Goal: Find specific page/section: Find specific page/section

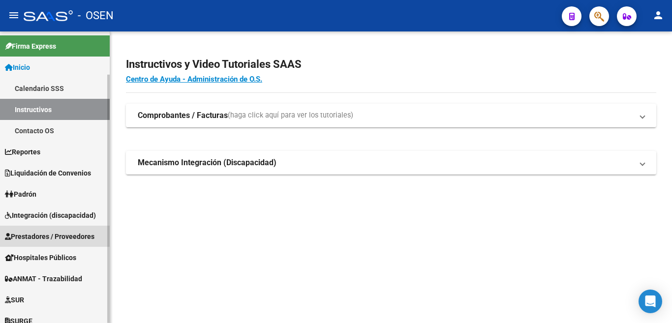
click at [42, 233] on span "Prestadores / Proveedores" at bounding box center [50, 236] width 90 height 11
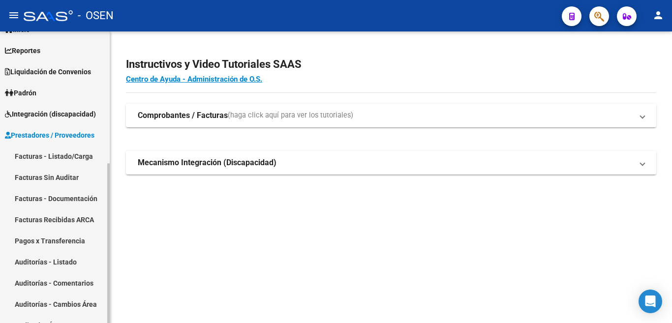
scroll to position [49, 0]
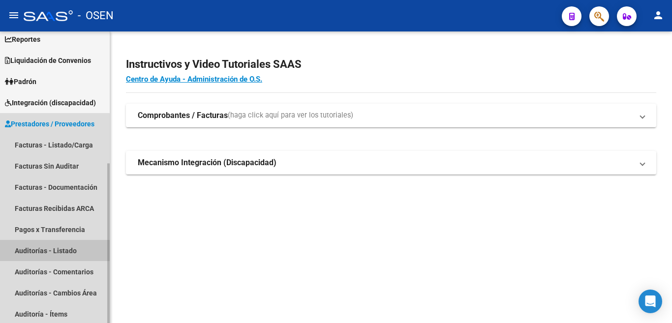
click at [54, 251] on link "Auditorías - Listado" at bounding box center [55, 250] width 110 height 21
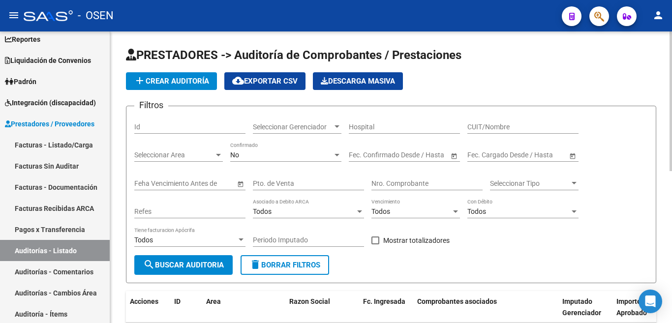
click at [305, 124] on span "Seleccionar Gerenciador" at bounding box center [293, 127] width 80 height 8
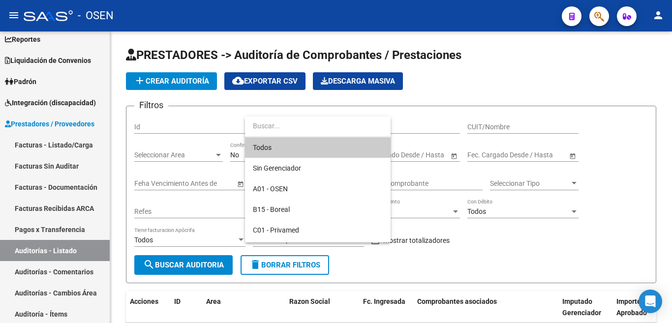
click at [186, 161] on div at bounding box center [336, 161] width 672 height 323
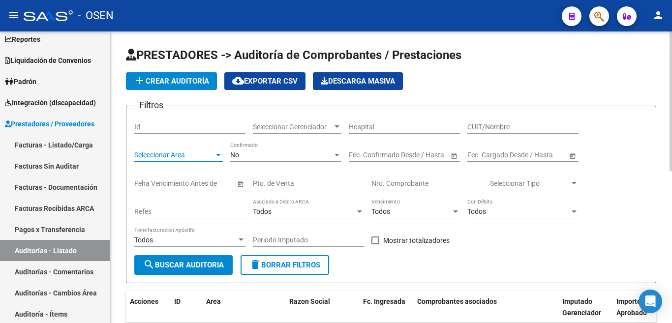
click at [185, 156] on span "Seleccionar Area" at bounding box center [174, 155] width 80 height 8
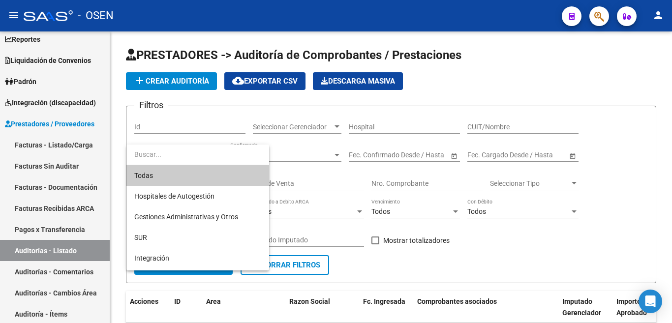
click at [172, 155] on input "dropdown search" at bounding box center [197, 154] width 142 height 21
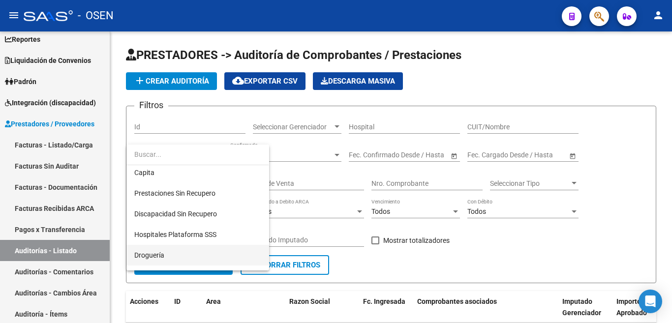
scroll to position [197, 0]
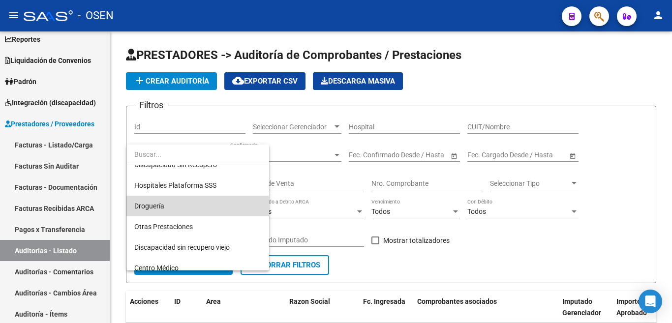
click at [186, 211] on span "Droguería" at bounding box center [197, 206] width 127 height 21
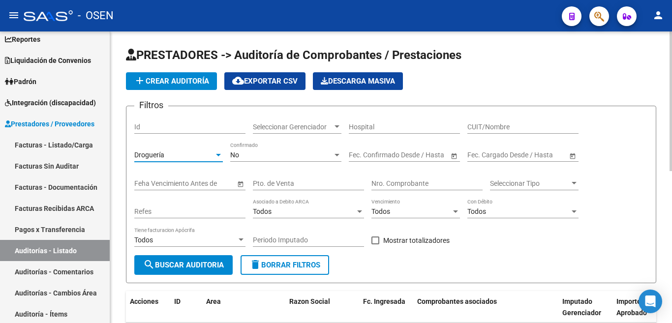
drag, startPoint x: 185, startPoint y: 265, endPoint x: 222, endPoint y: 239, distance: 45.6
click at [185, 265] on span "search Buscar Auditoria" at bounding box center [183, 265] width 81 height 9
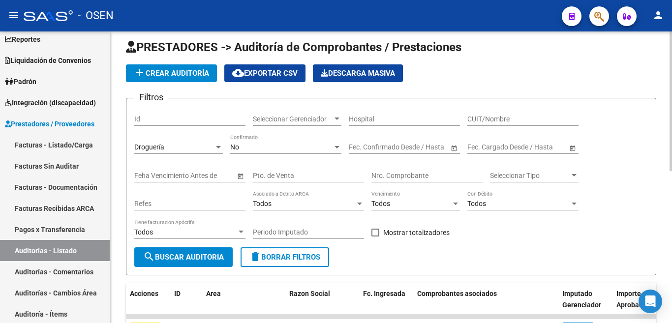
scroll to position [0, 0]
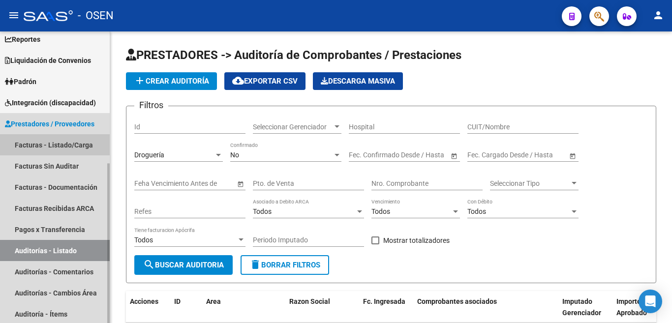
click at [45, 145] on link "Facturas - Listado/Carga" at bounding box center [55, 144] width 110 height 21
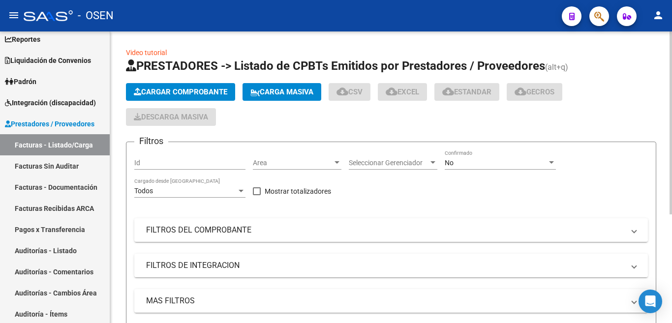
click at [273, 164] on span "Area" at bounding box center [293, 163] width 80 height 8
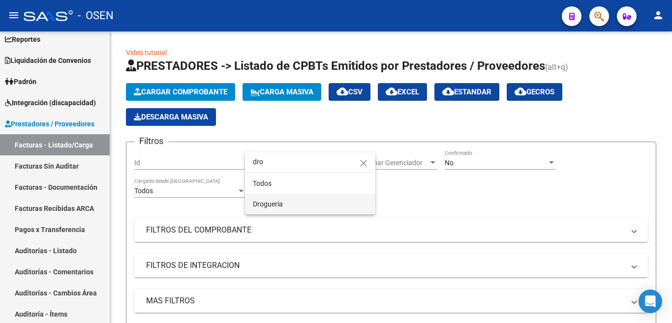
type input "dro"
click at [298, 208] on span "Droguería" at bounding box center [310, 204] width 115 height 21
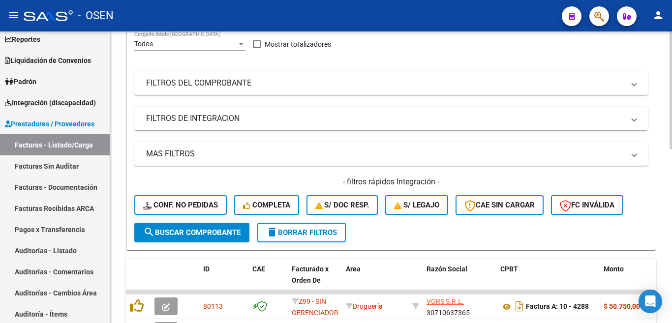
scroll to position [148, 0]
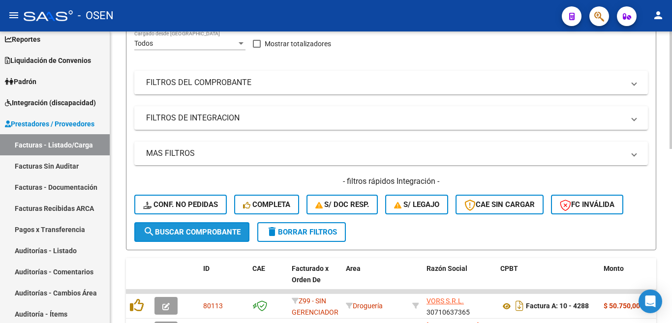
click at [162, 237] on button "search Buscar Comprobante" at bounding box center [191, 232] width 115 height 20
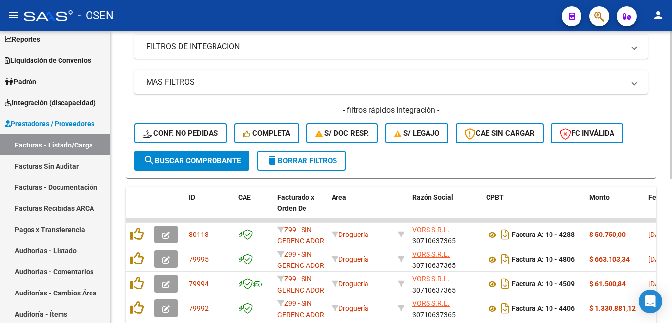
scroll to position [285, 0]
